Goal: Contribute content

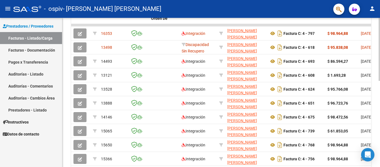
scroll to position [161, 0]
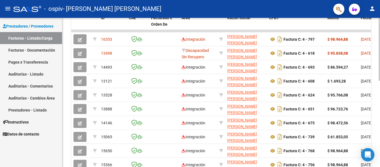
click at [380, 92] on div at bounding box center [378, 118] width 1 height 63
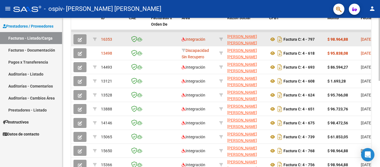
click at [79, 39] on icon "button" at bounding box center [80, 40] width 4 height 4
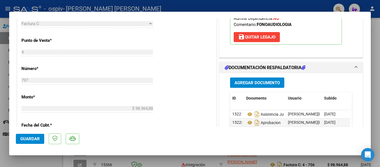
scroll to position [215, 0]
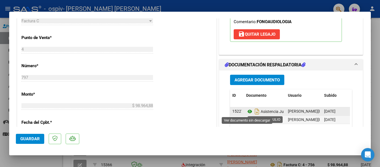
click at [246, 110] on icon at bounding box center [249, 111] width 7 height 7
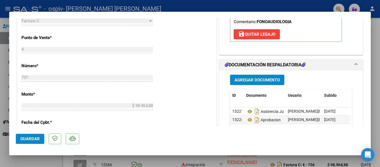
click at [254, 81] on span "Agregar Documento" at bounding box center [256, 79] width 45 height 5
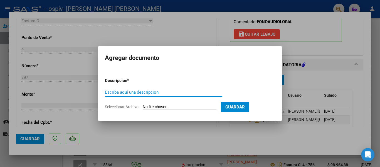
click at [117, 91] on input "Escriba aquí una descripcion" at bounding box center [163, 92] width 117 height 5
type input "-"
type input "Asistencia Julio completa"
click at [193, 108] on input "Seleccionar Archivo" at bounding box center [180, 106] width 74 height 5
type input "C:\fakepath\Asistencia [PERSON_NAME][DATE].pdf"
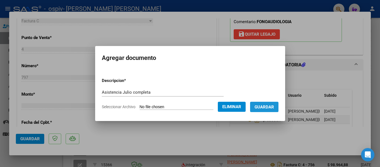
click at [274, 109] on span "Guardar" at bounding box center [263, 106] width 19 height 5
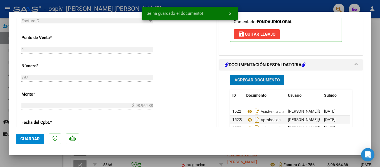
click at [29, 139] on span "Guardar" at bounding box center [29, 138] width 19 height 5
click at [229, 14] on span "x" at bounding box center [230, 13] width 2 height 5
